Goal: Task Accomplishment & Management: Complete application form

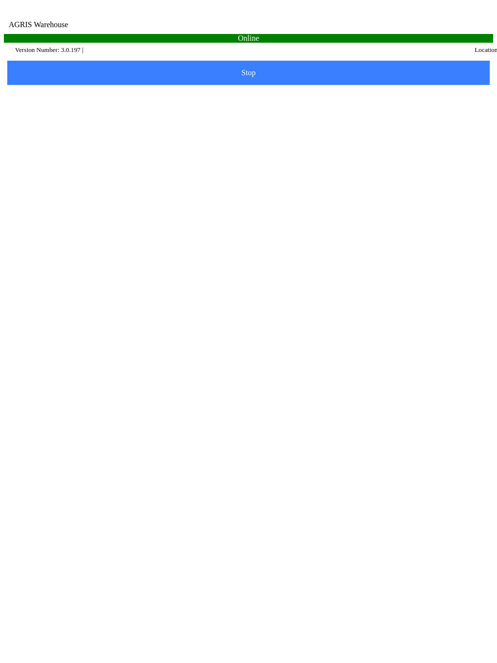
click at [108, 120] on input "Email" at bounding box center [241, 117] width 457 height 18
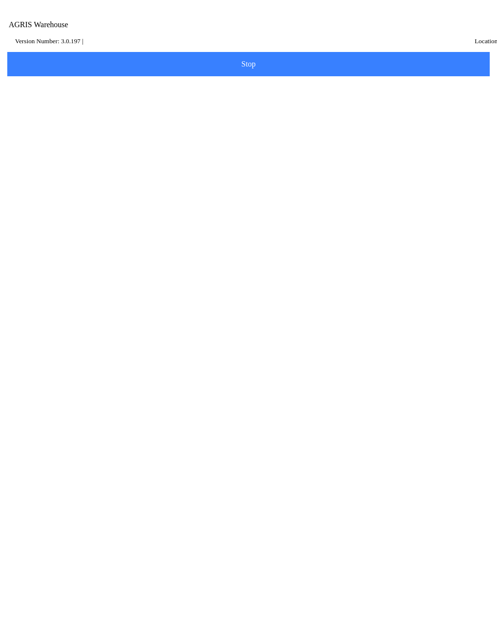
type input "[EMAIL_ADDRESS][DOMAIN_NAME]"
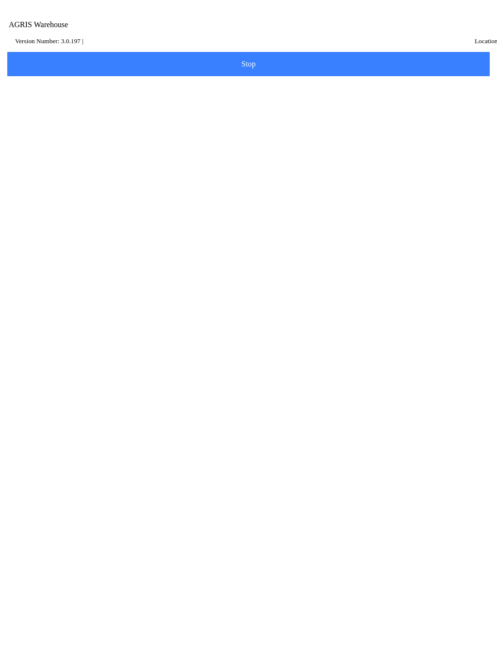
click at [50, 45] on small "Version Number: 3.0.197 |" at bounding box center [49, 40] width 68 height 7
click at [57, 45] on small "Version Number: 3.0.197 |" at bounding box center [49, 40] width 68 height 7
click at [65, 48] on ion-col "Version Number: 3.0.197 |" at bounding box center [196, 41] width 367 height 14
click at [52, 45] on small "Version Number: 3.0.197 |" at bounding box center [49, 40] width 68 height 7
click at [47, 45] on small "Version Number: 3.0.197 |" at bounding box center [49, 40] width 68 height 7
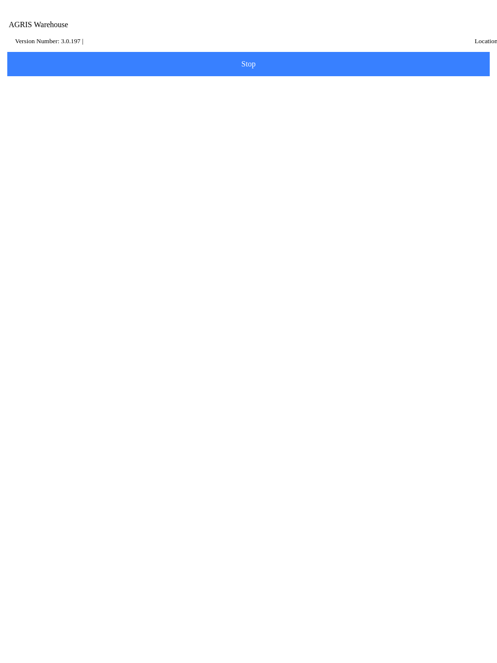
click at [49, 45] on small "Version Number: 3.0.197 |" at bounding box center [49, 40] width 68 height 7
click at [61, 45] on small "Version Number: 3.0.197 |" at bounding box center [49, 40] width 68 height 7
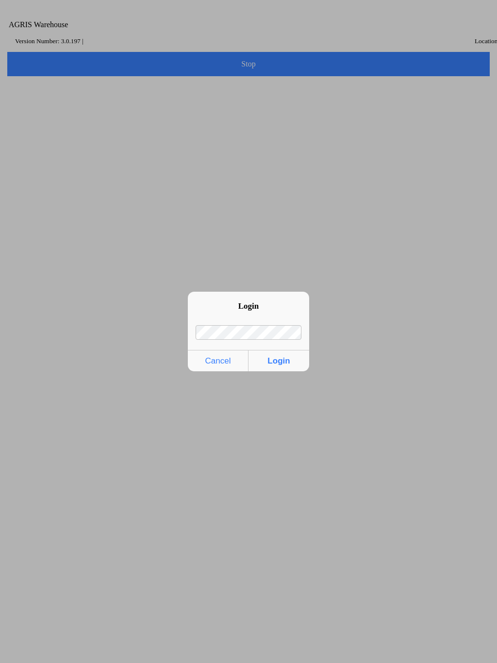
click at [63, 659] on ion-backdrop at bounding box center [248, 331] width 497 height 663
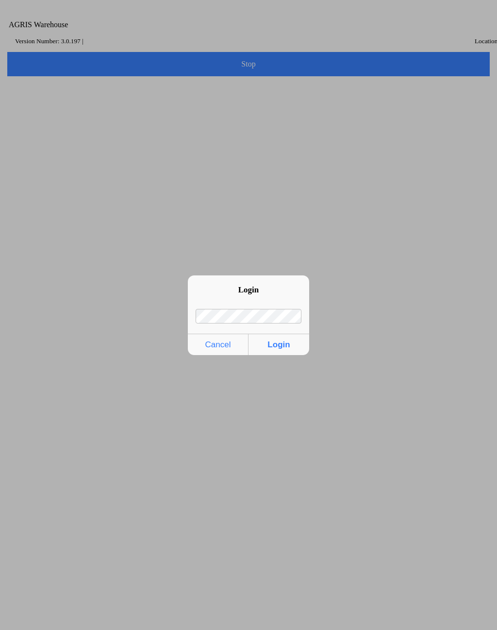
click at [271, 347] on button "Login" at bounding box center [279, 344] width 61 height 21
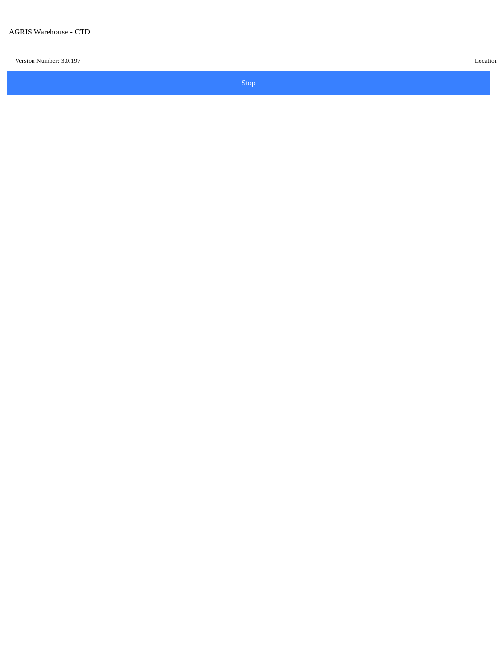
click at [252, 192] on button "Select Dataset" at bounding box center [249, 196] width 486 height 24
click at [222, 212] on p "A009" at bounding box center [248, 215] width 443 height 10
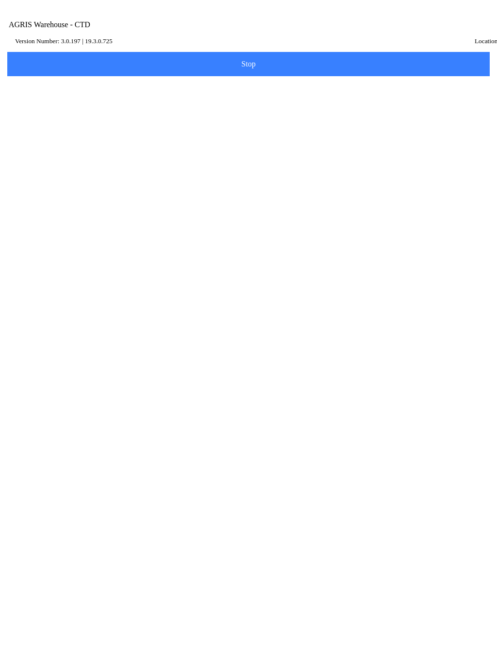
click at [153, 135] on input "AGRIS Username" at bounding box center [249, 127] width 472 height 18
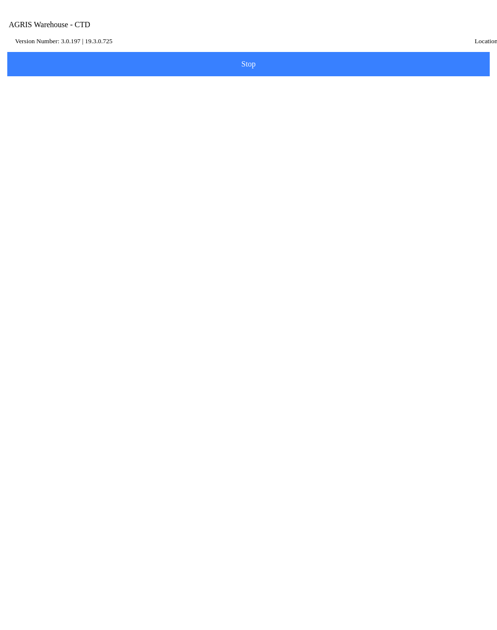
type input "6"
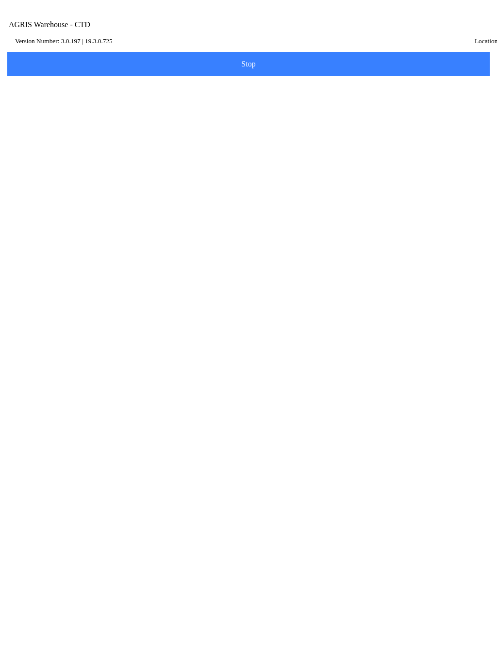
click at [183, 182] on span "Log in" at bounding box center [249, 178] width 470 height 8
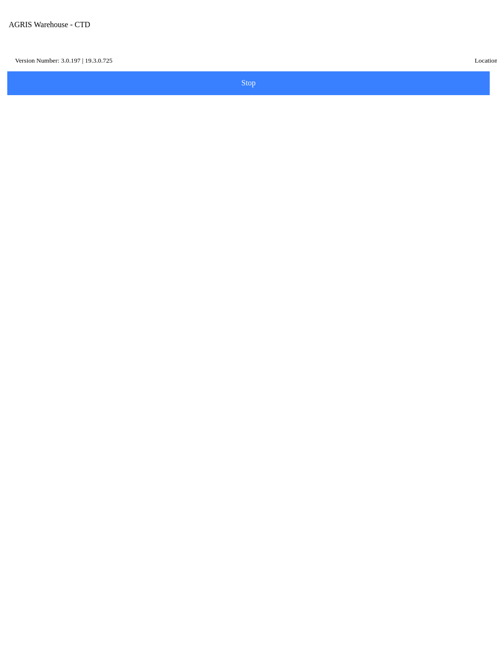
click at [71, 91] on div "Location" at bounding box center [249, 77] width 472 height 27
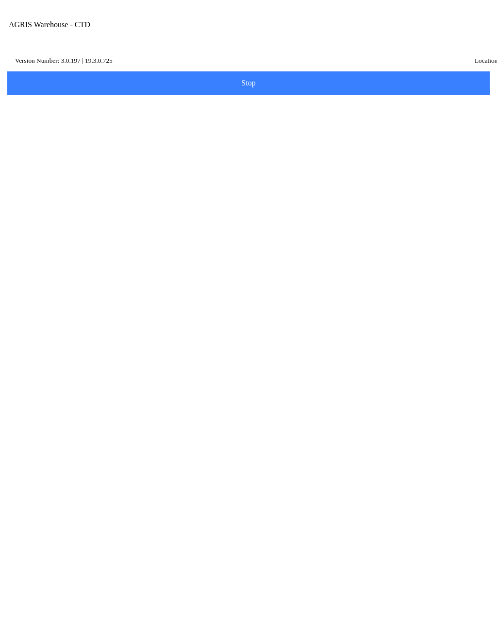
type input "290"
click at [66, 130] on ion-card-content "290 - JUNIATA" at bounding box center [249, 118] width 472 height 30
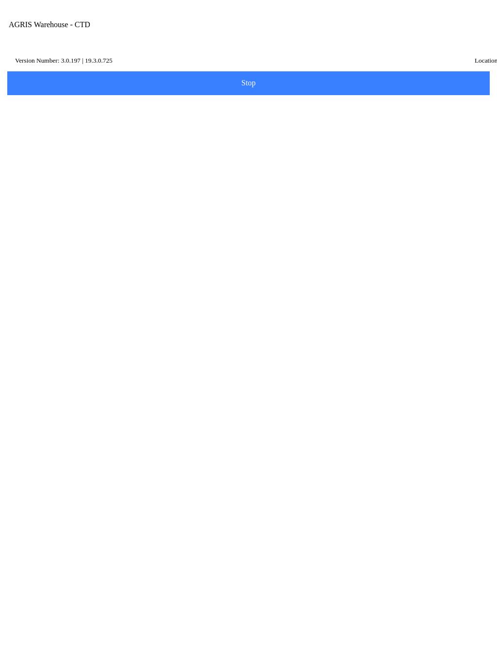
click at [0, 0] on slot "Select Vendor Name Id Type Range" at bounding box center [0, 0] width 0 height 0
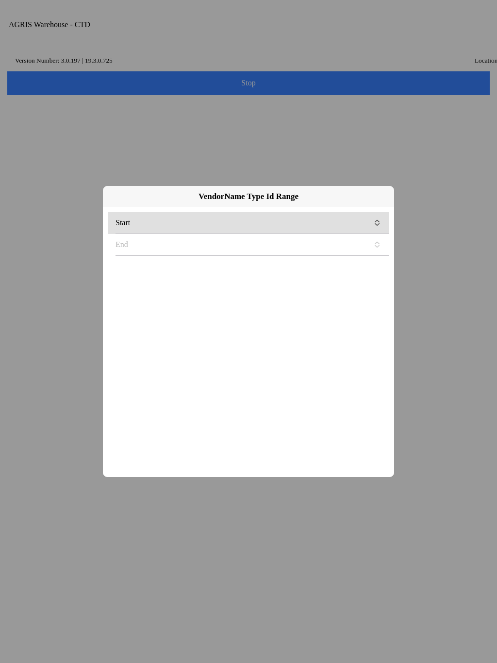
click at [288, 234] on label "Start" at bounding box center [249, 222] width 266 height 21
click at [288, 234] on button "Start" at bounding box center [249, 222] width 266 height 21
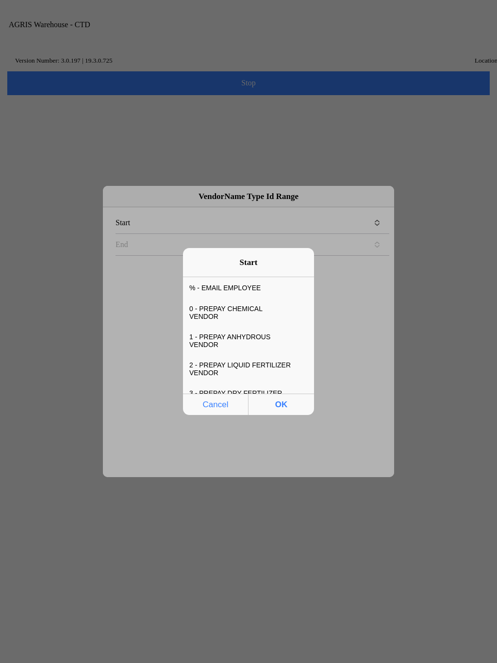
click at [228, 288] on div "% - EMAIL EMPLOYEE" at bounding box center [241, 288] width 117 height 20
click at [283, 401] on button "OK" at bounding box center [282, 404] width 66 height 21
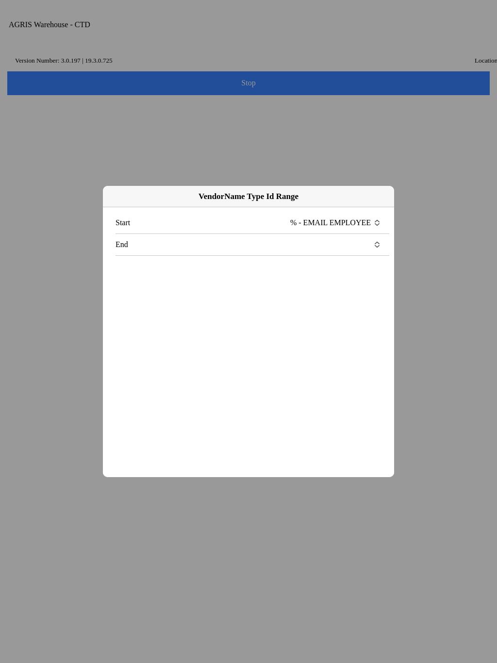
click at [314, 254] on label "End" at bounding box center [249, 244] width 266 height 21
click at [314, 254] on button "End" at bounding box center [249, 244] width 266 height 21
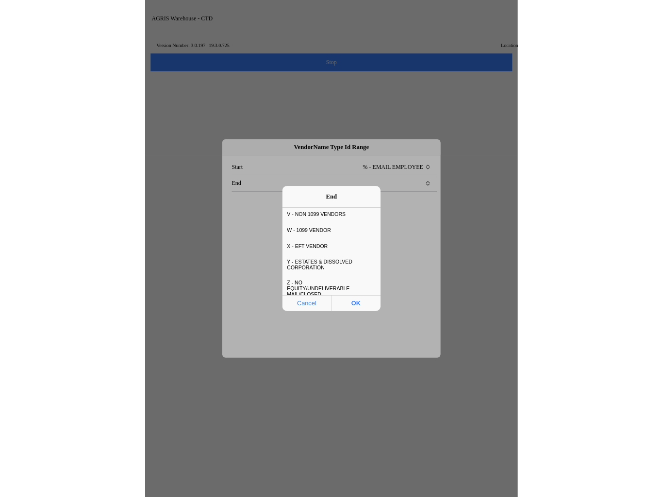
scroll to position [745, 0]
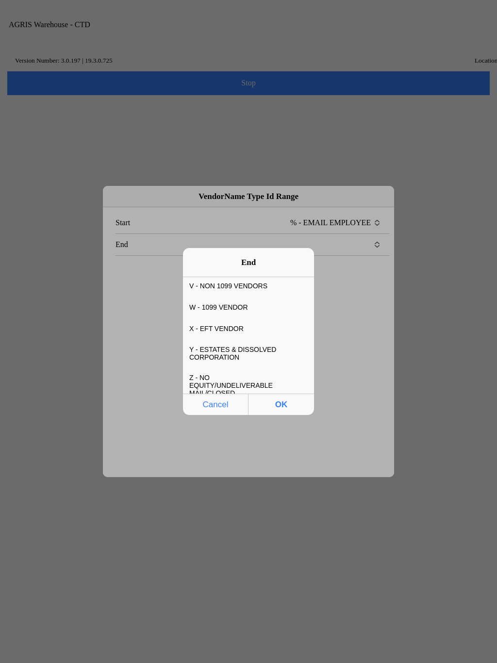
click at [237, 369] on div "Z - NO EQUITY/UNDELIVERABLE MAIL/CLOSED" at bounding box center [241, 386] width 117 height 36
click at [273, 402] on button "OK" at bounding box center [282, 404] width 66 height 21
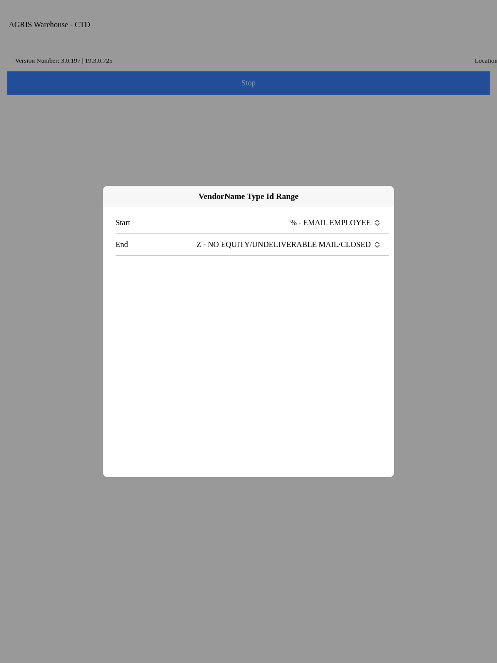
click at [0, 0] on slot "Save" at bounding box center [0, 0] width 0 height 0
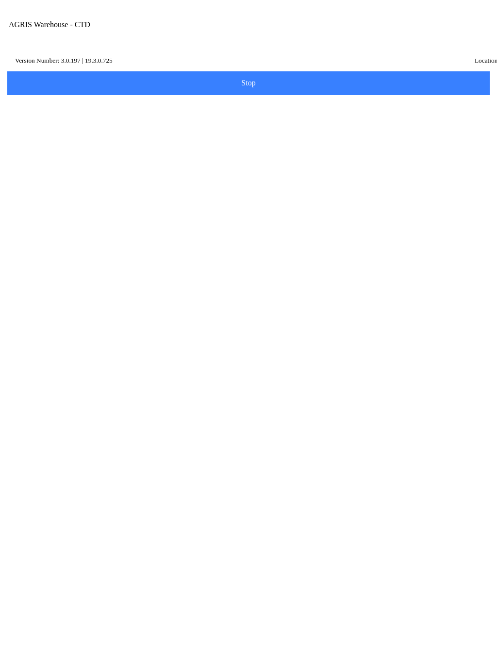
click at [258, 397] on span "Save" at bounding box center [249, 393] width 470 height 8
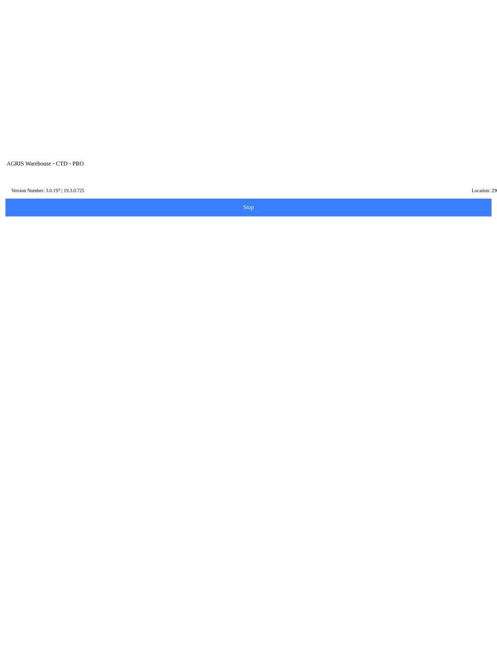
scroll to position [390, 0]
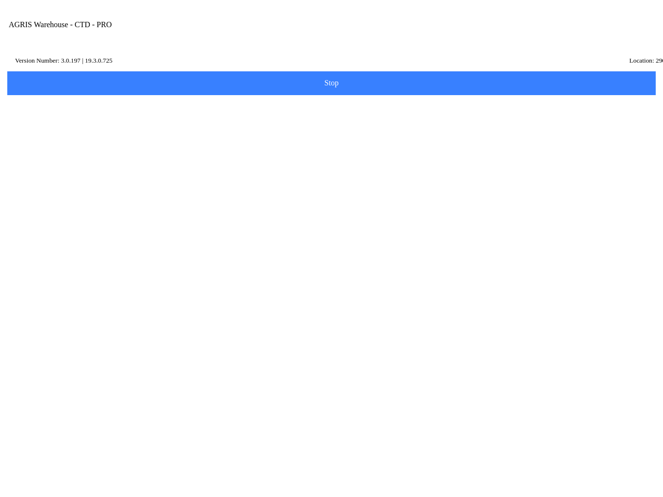
click at [22, 374] on span at bounding box center [22, 378] width 0 height 8
click at [127, 153] on icon at bounding box center [122, 148] width 9 height 9
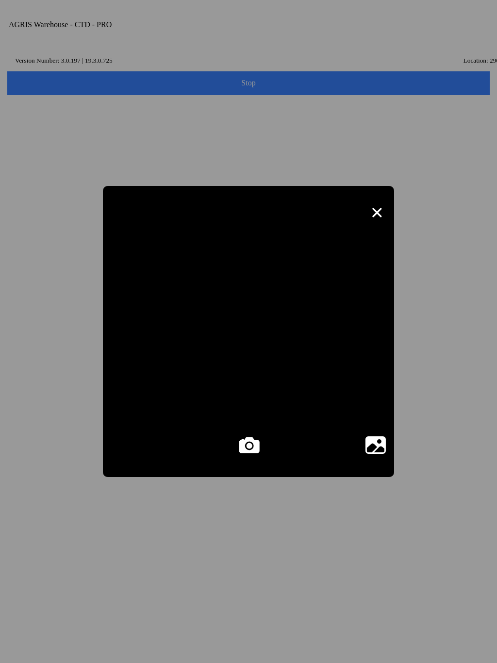
click at [336, 541] on ion-backdrop at bounding box center [248, 331] width 497 height 663
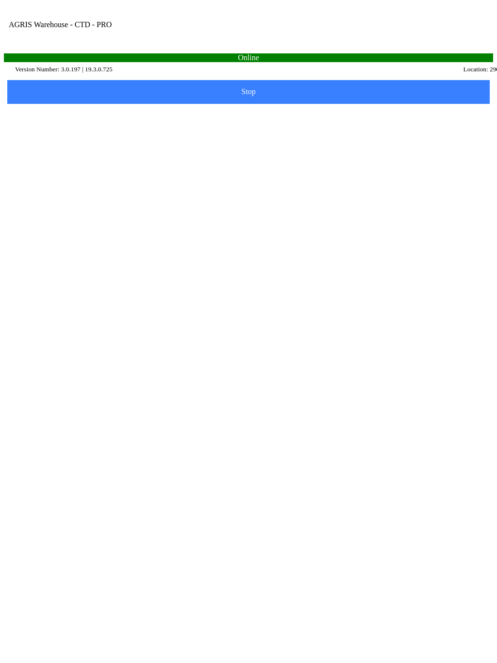
click at [22, 577] on span at bounding box center [22, 581] width 0 height 8
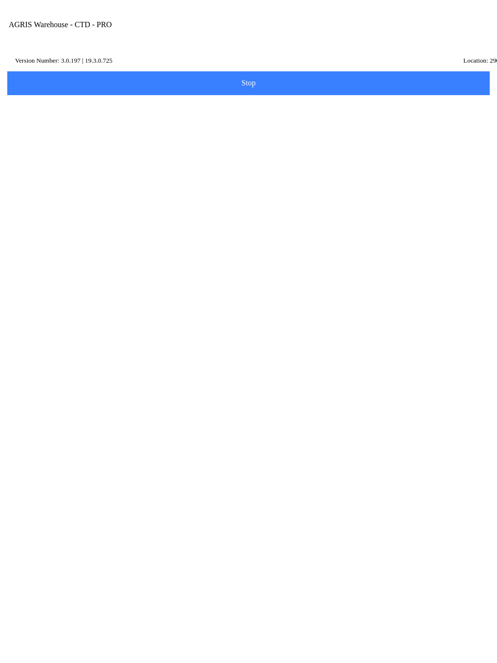
click at [22, 226] on span at bounding box center [22, 222] width 0 height 8
click at [123, 210] on ion-col "Muhammad Hassan - F30880" at bounding box center [229, 219] width 428 height 19
click at [279, 308] on span "Complete" at bounding box center [248, 305] width 460 height 8
click at [0, 0] on slot "Load Truck" at bounding box center [0, 0] width 0 height 0
click at [11, 68] on icon at bounding box center [11, 70] width 5 height 4
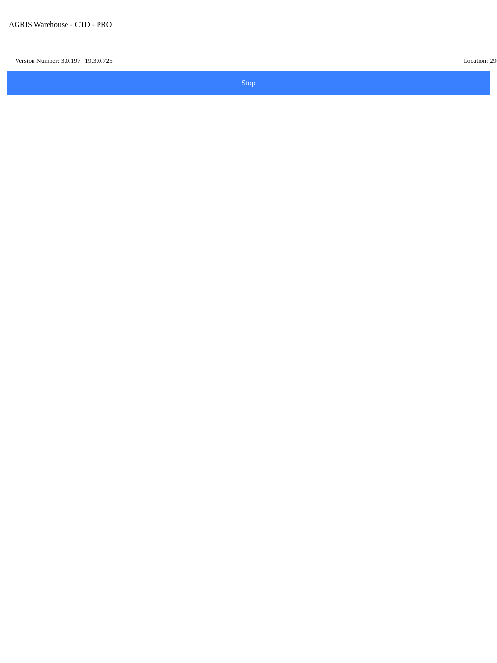
click at [349, 302] on ion-card-content "Deliver" at bounding box center [249, 285] width 472 height 44
click at [213, 142] on ion-col "Muhammad Hassan - F30880" at bounding box center [190, 135] width 351 height 14
click at [0, 0] on slot "Complete" at bounding box center [0, 0] width 0 height 0
click at [99, 227] on icon at bounding box center [95, 224] width 8 height 8
click at [114, 133] on label "Select delivery point, * Delivery Point" at bounding box center [252, 122] width 470 height 21
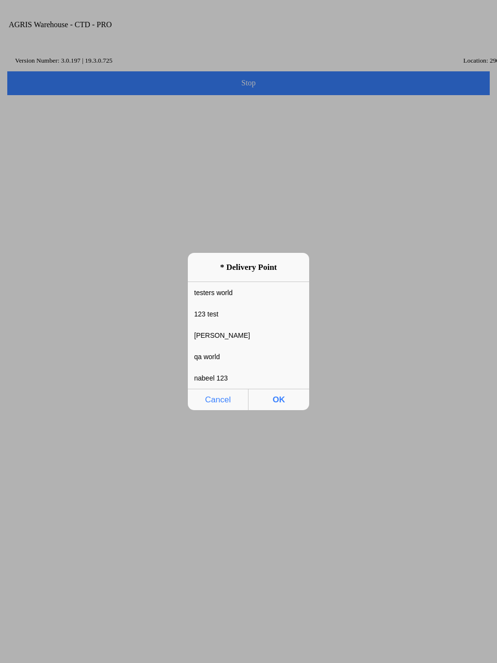
click at [216, 307] on div "123 test" at bounding box center [241, 314] width 107 height 20
click at [282, 404] on button "OK" at bounding box center [279, 399] width 61 height 21
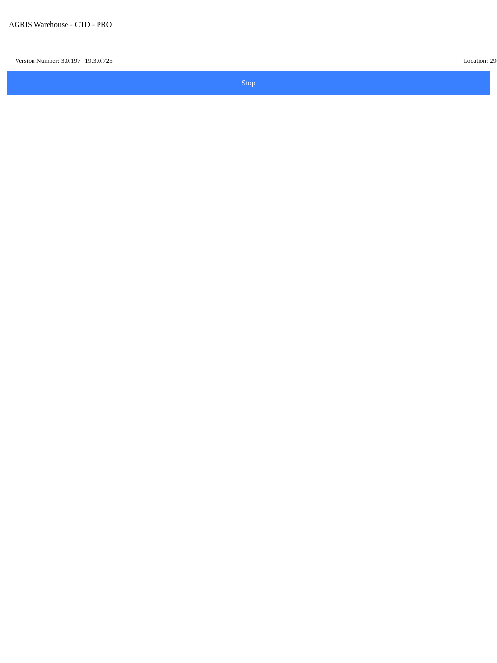
click at [0, 0] on slot "Accept" at bounding box center [0, 0] width 0 height 0
click at [152, 160] on div "Add Photos" at bounding box center [248, 150] width 317 height 20
click at [139, 160] on div "Add Photos" at bounding box center [248, 150] width 317 height 20
click at [132, 160] on div "Add Photos" at bounding box center [248, 150] width 317 height 20
click at [170, 160] on div "Add Photos" at bounding box center [248, 150] width 317 height 20
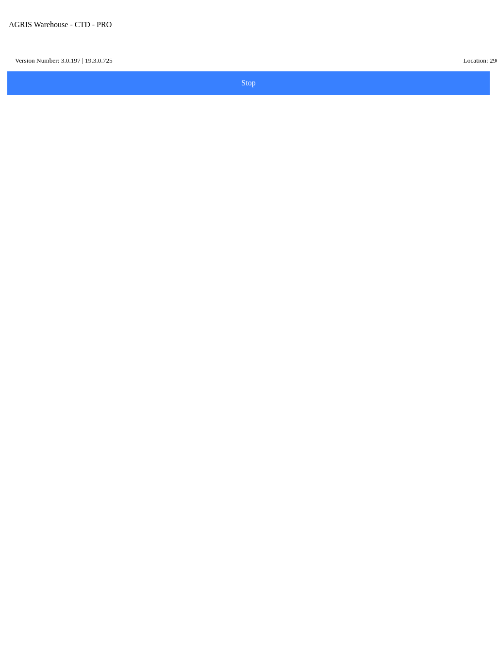
click at [193, 160] on div "Add Photos" at bounding box center [248, 150] width 317 height 20
click at [213, 160] on div "Add Photos" at bounding box center [248, 150] width 317 height 20
click at [215, 160] on div "Add Photos" at bounding box center [248, 150] width 317 height 20
click at [214, 160] on div "Add Photos" at bounding box center [248, 150] width 317 height 20
click at [215, 160] on div "Add Photos" at bounding box center [248, 150] width 317 height 20
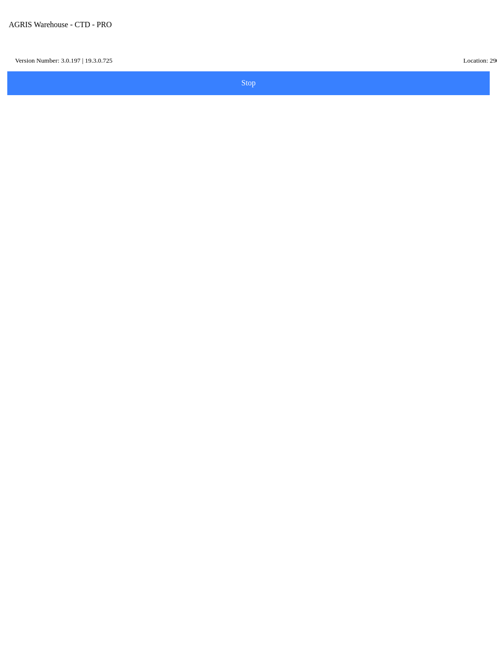
click at [165, 160] on div "Add Photos" at bounding box center [248, 150] width 317 height 20
click at [135, 153] on ion-col "Add Photos" at bounding box center [249, 150] width 322 height 25
click at [124, 153] on ion-col "Add Photos" at bounding box center [249, 150] width 322 height 25
click at [95, 160] on div "Add Photos" at bounding box center [248, 150] width 317 height 20
click at [94, 160] on div "Add Photos" at bounding box center [248, 150] width 317 height 20
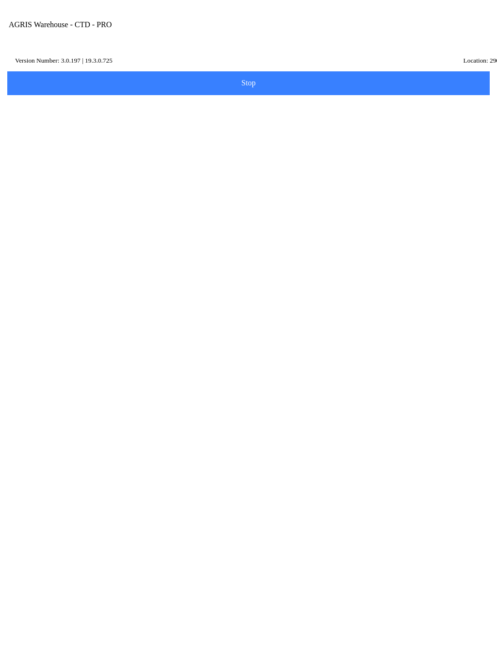
click at [103, 160] on div "Add Photos" at bounding box center [248, 150] width 317 height 20
click at [97, 160] on div "Add Photos" at bounding box center [248, 150] width 317 height 20
click at [95, 160] on div "Add Photos" at bounding box center [248, 150] width 317 height 20
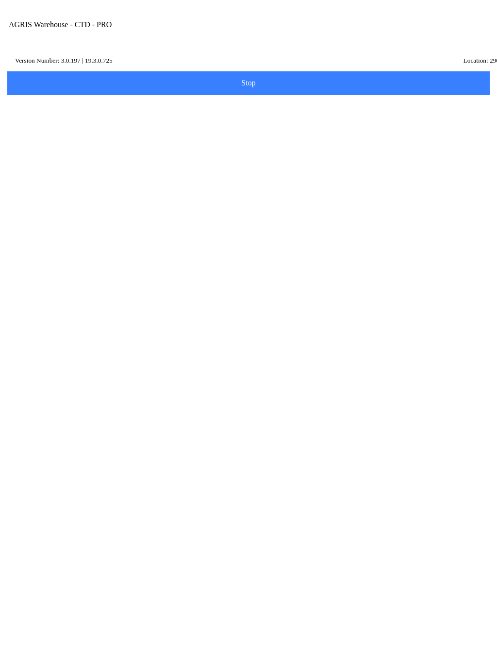
click at [119, 160] on div "Add Photos" at bounding box center [248, 150] width 317 height 20
click at [155, 160] on div "Add Photos" at bounding box center [248, 150] width 317 height 20
click at [156, 160] on div "Add Photos" at bounding box center [248, 150] width 317 height 20
click at [99, 149] on icon at bounding box center [95, 145] width 8 height 8
click at [146, 160] on div "Add Photos" at bounding box center [248, 150] width 317 height 20
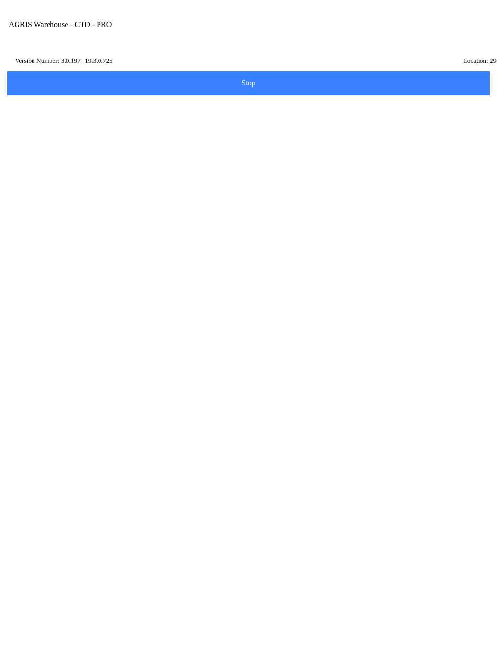
click at [146, 160] on div "Add Photos" at bounding box center [248, 150] width 317 height 20
click at [210, 160] on div "Add Photos" at bounding box center [248, 150] width 317 height 20
click at [215, 160] on div "Add Photos" at bounding box center [248, 150] width 317 height 20
click at [175, 160] on div "Add Photos" at bounding box center [248, 150] width 317 height 20
click at [85, 163] on ion-col at bounding box center [47, 150] width 81 height 25
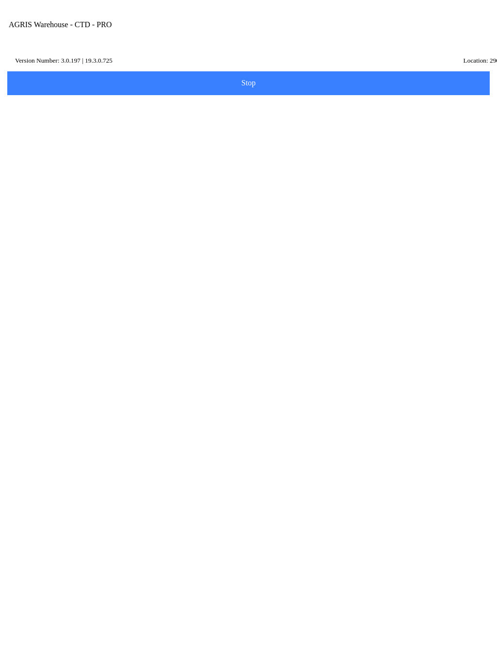
click at [88, 163] on ion-col "Add Photos" at bounding box center [249, 150] width 322 height 25
click at [83, 163] on ion-col at bounding box center [47, 150] width 81 height 25
click at [113, 160] on div "Add Photos" at bounding box center [248, 150] width 317 height 20
click at [146, 160] on div "Add Photos" at bounding box center [248, 150] width 317 height 20
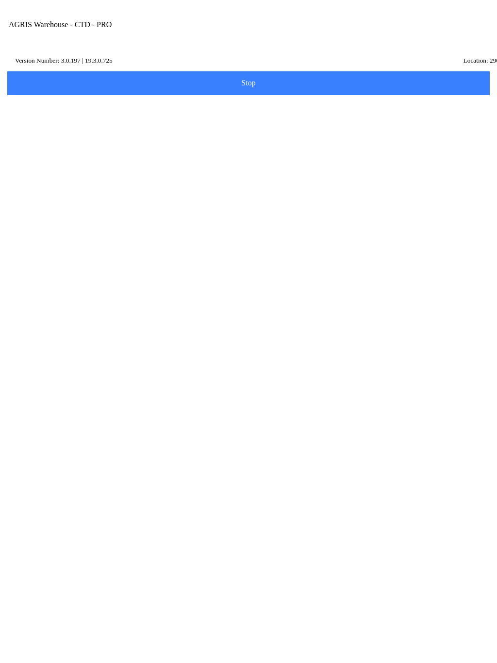
scroll to position [0, 0]
click at [191, 160] on div "Add Photos" at bounding box center [248, 150] width 317 height 20
click at [191, 159] on div "Add Photos" at bounding box center [248, 149] width 317 height 20
click at [100, 149] on icon at bounding box center [94, 143] width 9 height 9
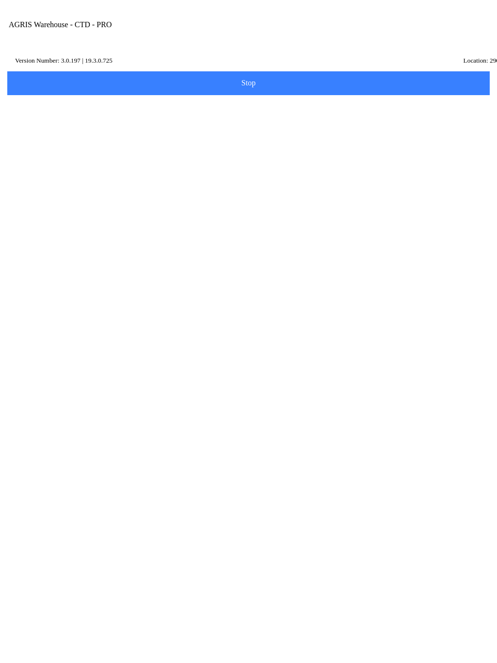
scroll to position [0, 0]
click at [156, 160] on div "Add Photos" at bounding box center [248, 150] width 317 height 20
click at [152, 157] on ion-col "Add Photos" at bounding box center [249, 149] width 322 height 25
click at [133, 160] on div "Add Photos" at bounding box center [248, 150] width 317 height 20
click at [130, 160] on div "Add Photos" at bounding box center [248, 150] width 317 height 20
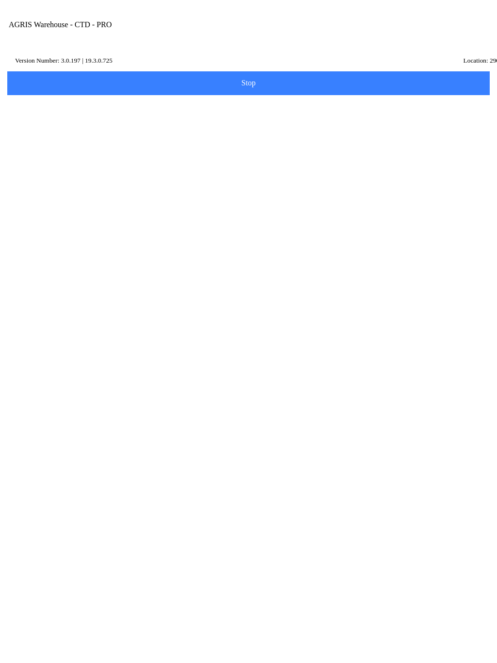
click at [143, 160] on div "Add Photos" at bounding box center [248, 150] width 317 height 20
click at [163, 160] on div "Add Photos" at bounding box center [248, 150] width 317 height 20
click at [187, 160] on div "Add Photos" at bounding box center [248, 150] width 317 height 20
click at [125, 150] on ion-row "Add Photos" at bounding box center [248, 149] width 483 height 25
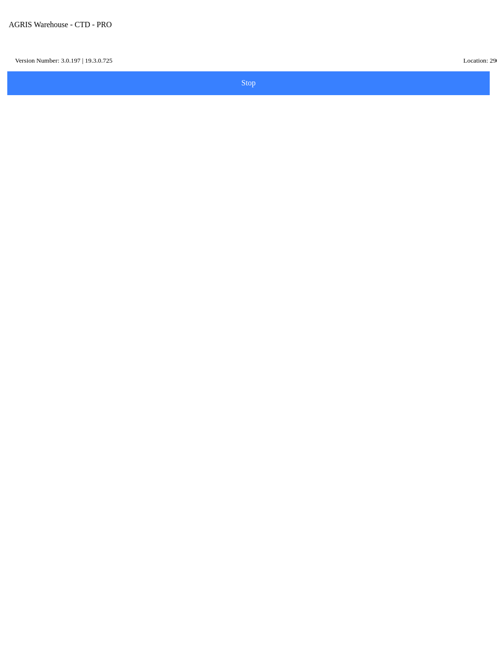
click at [65, 162] on ion-col at bounding box center [47, 149] width 81 height 25
click at [135, 160] on div "Add Photos" at bounding box center [248, 150] width 317 height 20
click at [124, 160] on div "Add Photos" at bounding box center [248, 150] width 317 height 20
click at [115, 160] on div "Add Photos" at bounding box center [248, 150] width 317 height 20
click at [126, 160] on div "Add Photos" at bounding box center [248, 150] width 317 height 20
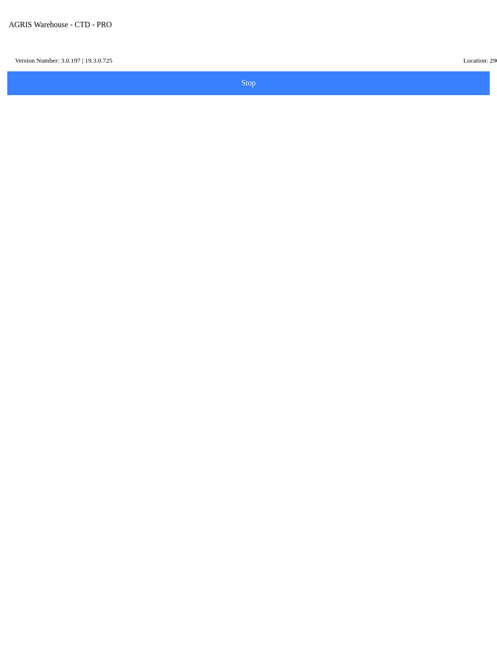
click at [142, 160] on div "Add Photos" at bounding box center [248, 150] width 317 height 20
click at [114, 97] on small "F30880" at bounding box center [102, 92] width 24 height 8
click at [109, 97] on strong "Muhammad Hassan - F30880" at bounding box center [62, 92] width 104 height 10
click at [92, 97] on strong "Muhammad Hassan - F30880" at bounding box center [62, 92] width 104 height 10
click at [89, 87] on ion-col "Muhammad Hassan - F30880" at bounding box center [208, 93] width 402 height 34
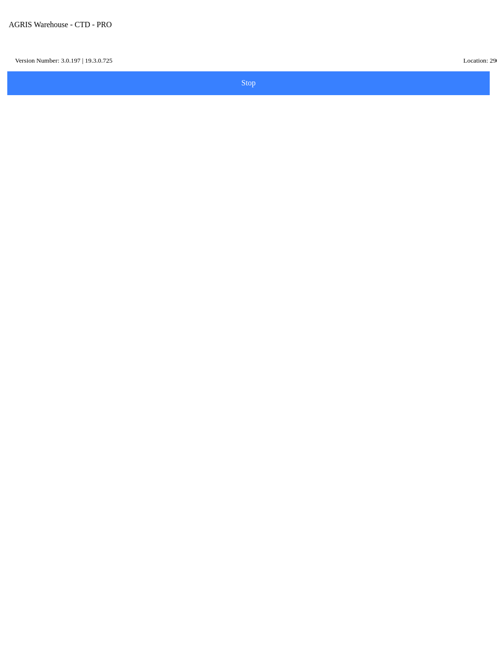
click at [123, 88] on ion-col "Muhammad Hassan - F30880" at bounding box center [208, 93] width 402 height 34
click at [137, 98] on h3 "Muhammad Hassan - F30880" at bounding box center [208, 92] width 397 height 11
click at [110, 106] on ion-col "Muhammad Hassan - F30880" at bounding box center [208, 93] width 402 height 34
click at [104, 84] on ion-col "Muhammad Hassan - F30880" at bounding box center [208, 93] width 402 height 34
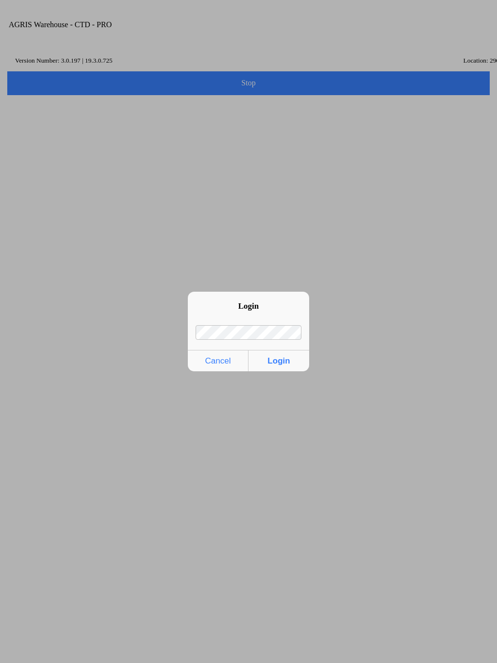
click at [99, 97] on ion-backdrop at bounding box center [248, 331] width 497 height 663
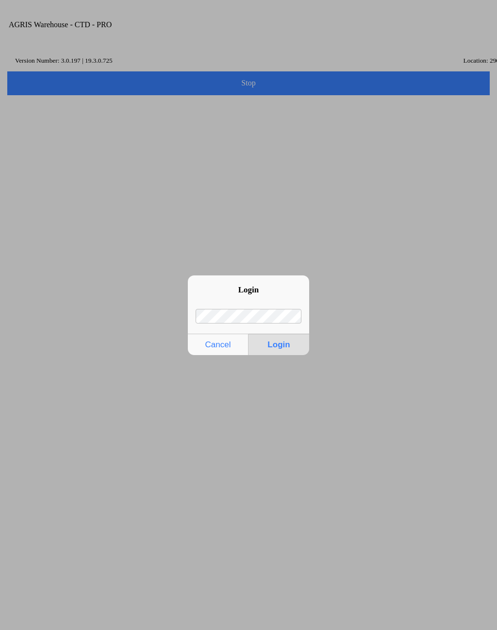
click at [282, 342] on button "Login" at bounding box center [279, 344] width 61 height 21
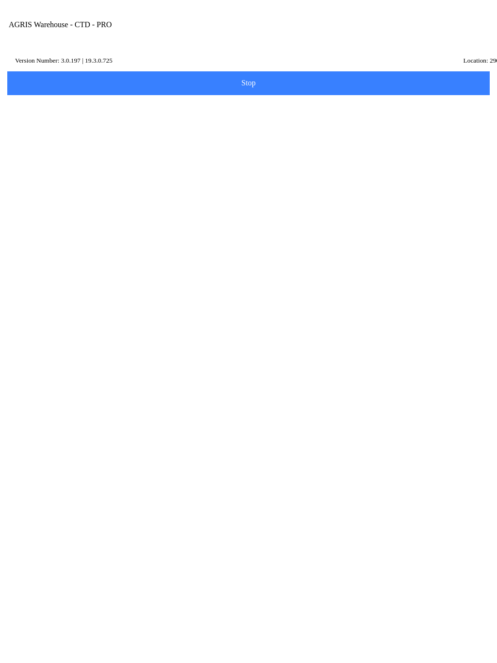
click at [274, 496] on ion-col "Clear Complete and Print" at bounding box center [248, 410] width 483 height 171
click at [105, 93] on strong "Muhammad Hassan - F30880" at bounding box center [62, 92] width 104 height 10
click at [90, 96] on strong "Muhammad Hassan - F30880" at bounding box center [62, 92] width 104 height 10
click at [82, 98] on strong "Muhammad Hassan - F30880" at bounding box center [62, 92] width 104 height 10
click at [79, 98] on strong "Muhammad Hassan - F30880" at bounding box center [62, 92] width 104 height 10
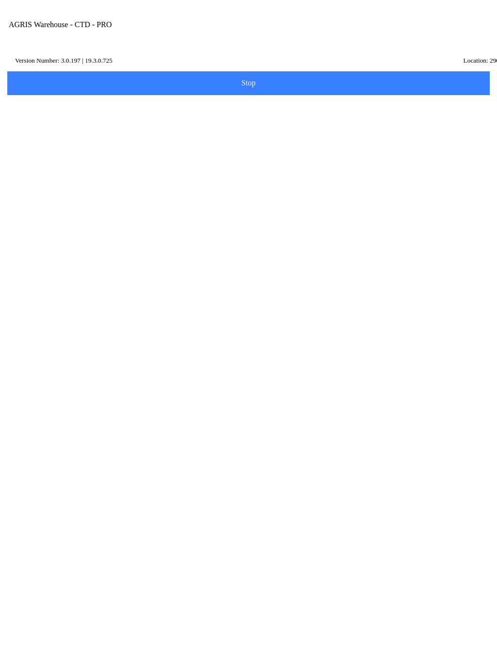
click at [70, 98] on strong "Muhammad Hassan - F30880" at bounding box center [62, 92] width 104 height 10
click at [89, 92] on ion-col "Muhammad Hassan - F30880" at bounding box center [208, 93] width 402 height 34
click at [115, 91] on ion-col "Muhammad Hassan - F30880" at bounding box center [208, 93] width 402 height 34
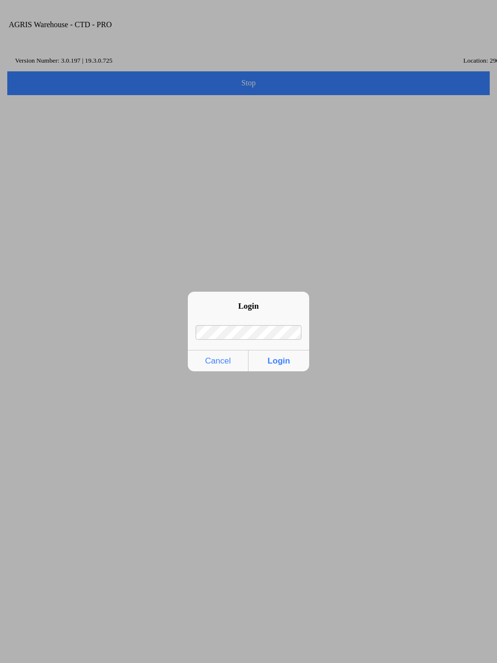
click at [125, 106] on ion-backdrop at bounding box center [248, 331] width 497 height 663
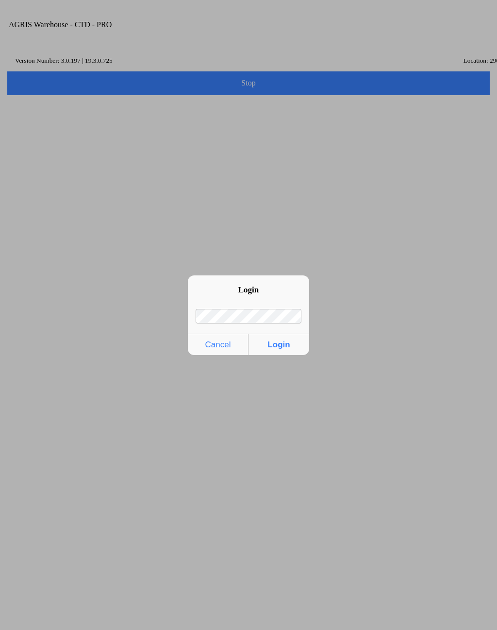
click at [276, 343] on button "Login" at bounding box center [279, 344] width 61 height 21
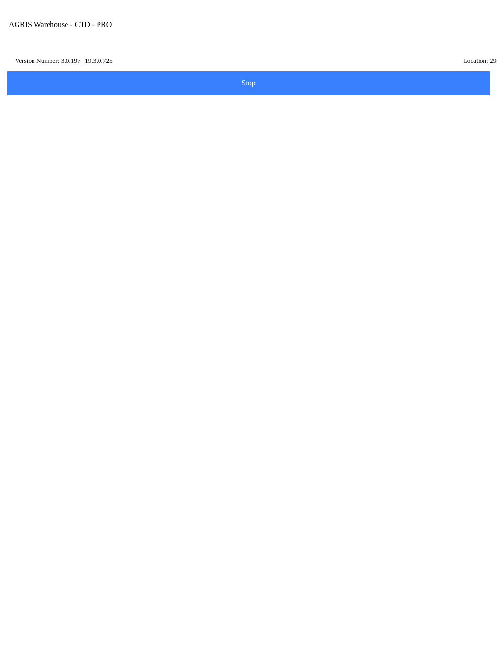
click at [232, 496] on ion-col "Clear Complete and Print" at bounding box center [248, 410] width 483 height 171
click at [119, 160] on div "Add Photos" at bounding box center [248, 150] width 317 height 20
click at [100, 150] on icon at bounding box center [94, 144] width 9 height 9
click at [163, 160] on div "Add Photos" at bounding box center [248, 150] width 317 height 20
click at [458, 119] on icon at bounding box center [456, 116] width 5 height 7
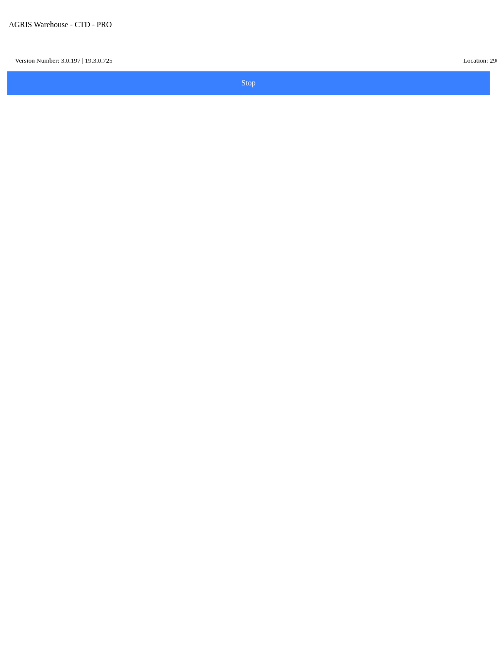
click at [458, 119] on icon at bounding box center [456, 116] width 5 height 7
click at [135, 160] on div "Add Photos" at bounding box center [248, 150] width 317 height 20
click at [171, 160] on div "Add Photos" at bounding box center [248, 150] width 317 height 20
click at [164, 160] on div "Add Photos" at bounding box center [248, 150] width 317 height 20
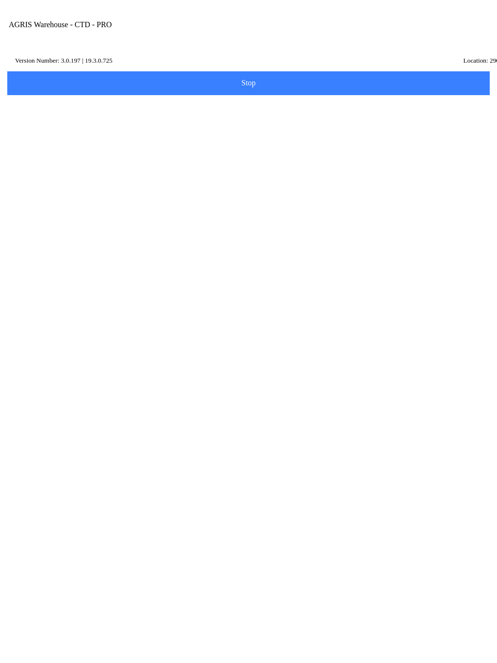
click at [131, 160] on div "Add Photos" at bounding box center [248, 150] width 317 height 20
click at [99, 149] on icon at bounding box center [95, 145] width 8 height 8
